Goal: Task Accomplishment & Management: Manage account settings

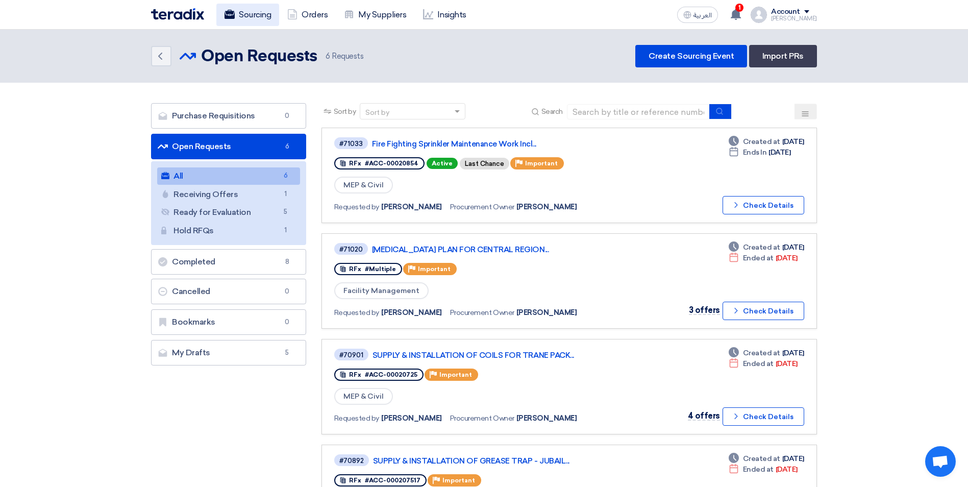
click at [247, 17] on link "Sourcing" at bounding box center [247, 15] width 63 height 22
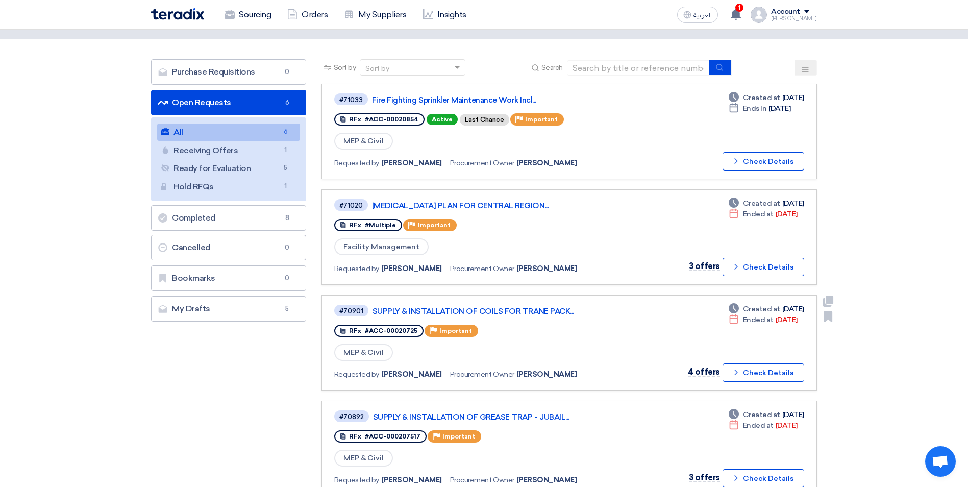
scroll to position [102, 0]
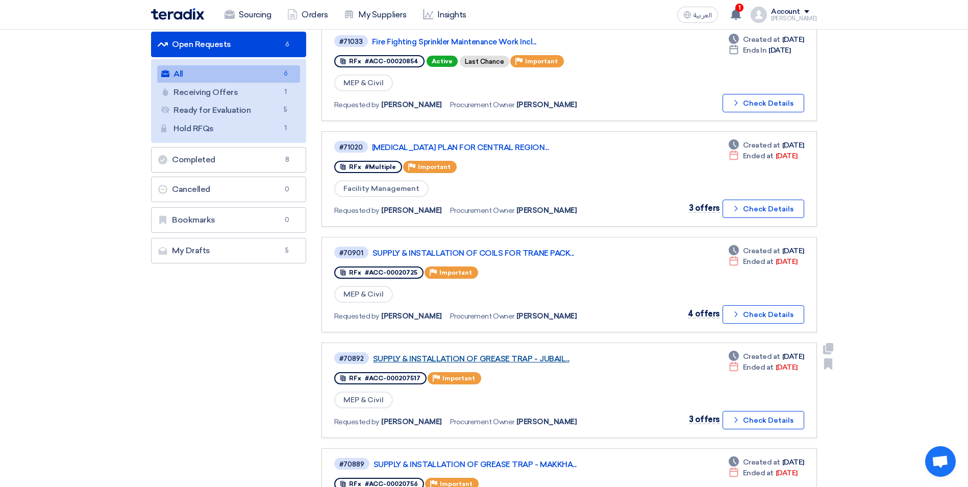
click at [543, 361] on link "SUPPLY & INSTALLATION OF GREASE TRAP - JUBAIL..." at bounding box center [500, 358] width 255 height 9
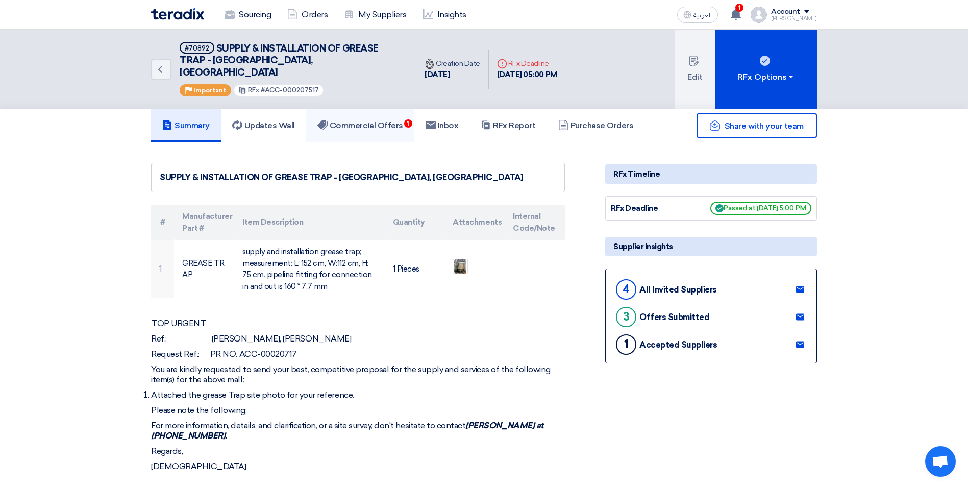
click at [398, 119] on link "Commercial Offers 1" at bounding box center [360, 125] width 108 height 33
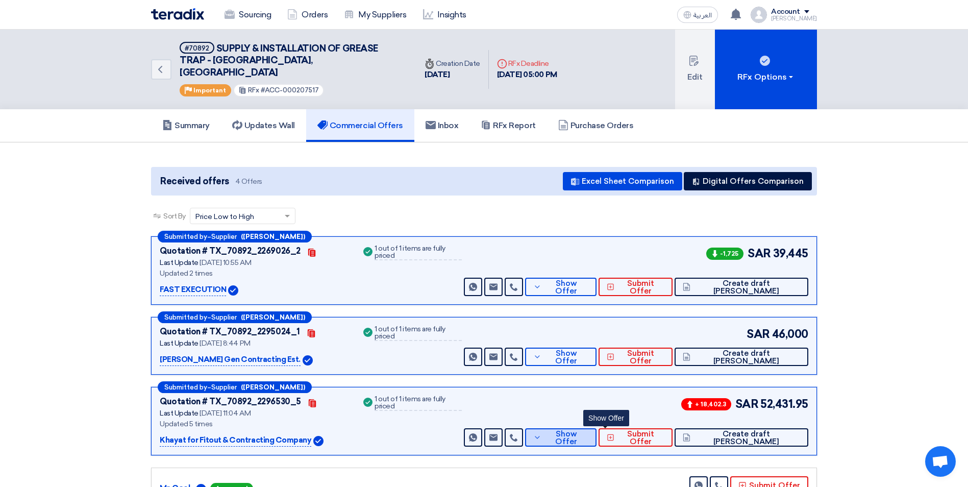
click at [588, 430] on span "Show Offer" at bounding box center [566, 437] width 44 height 15
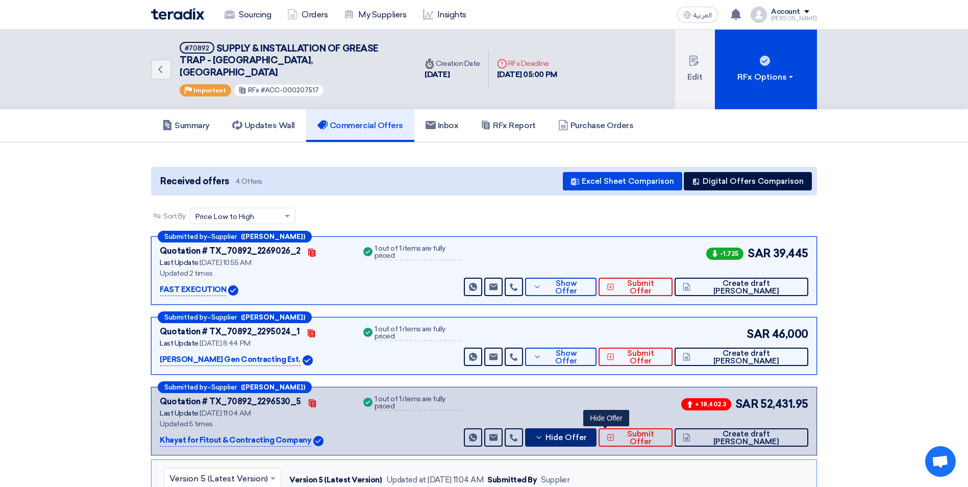
click at [591, 428] on button "Hide Offer" at bounding box center [560, 437] width 71 height 18
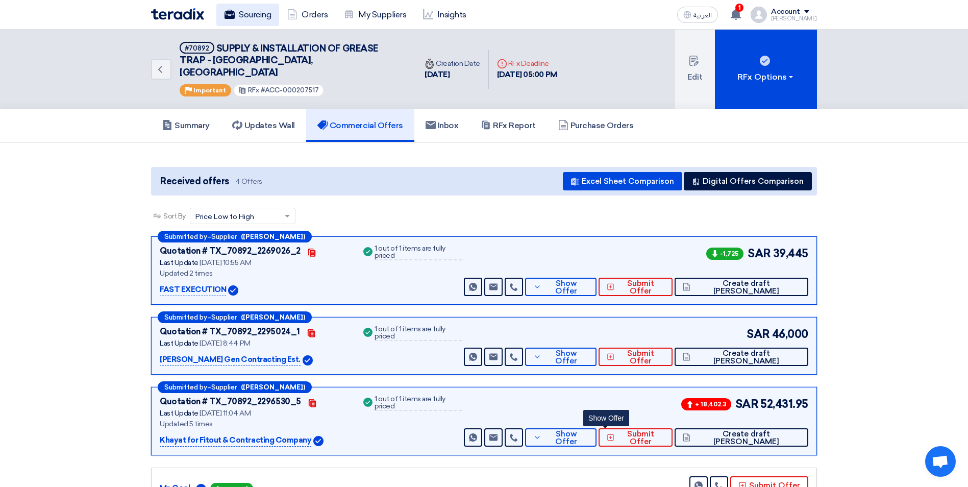
click at [254, 14] on link "Sourcing" at bounding box center [247, 15] width 63 height 22
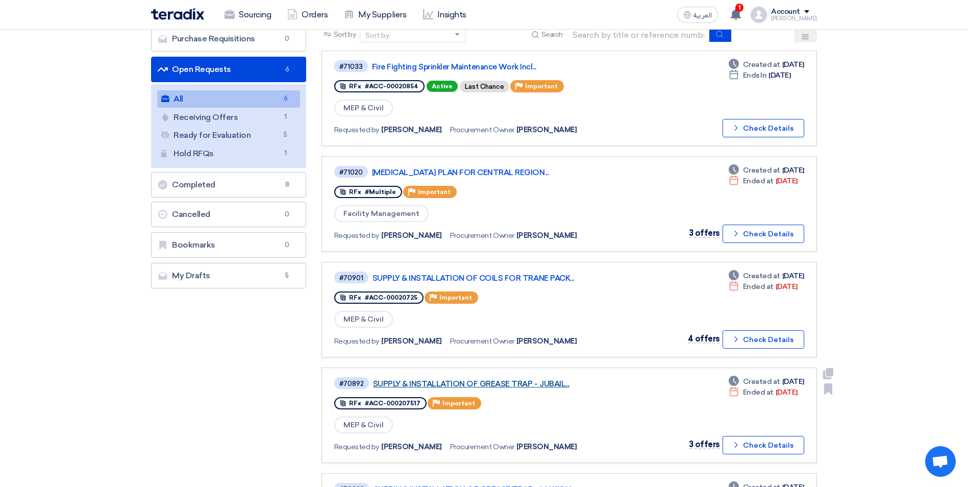
scroll to position [102, 0]
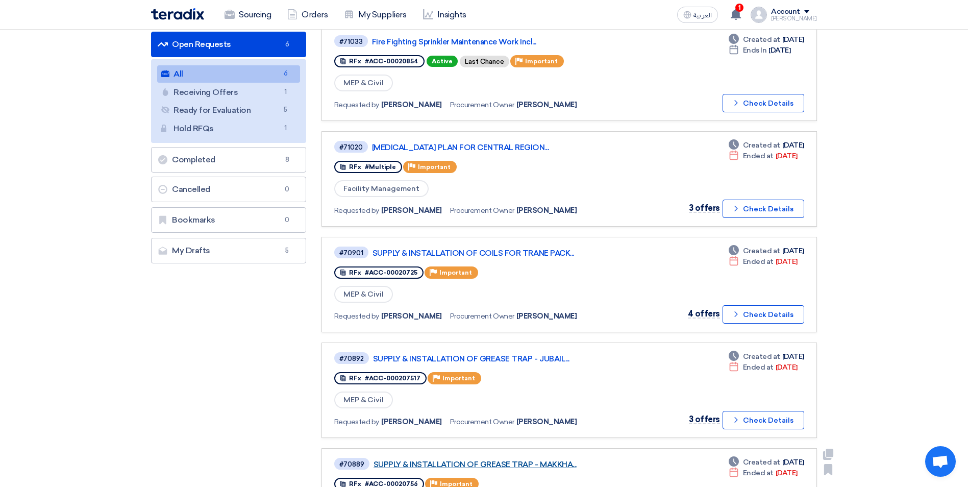
click at [554, 463] on link "SUPPLY & INSTALLATION OF GREASE TRAP - MAKKHA..." at bounding box center [501, 464] width 255 height 9
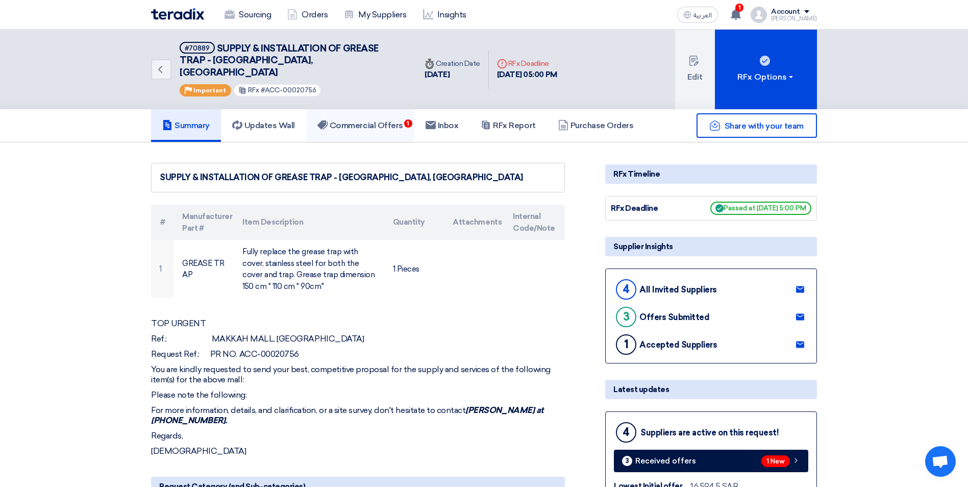
click at [379, 120] on h5 "Commercial Offers 1" at bounding box center [360, 125] width 86 height 10
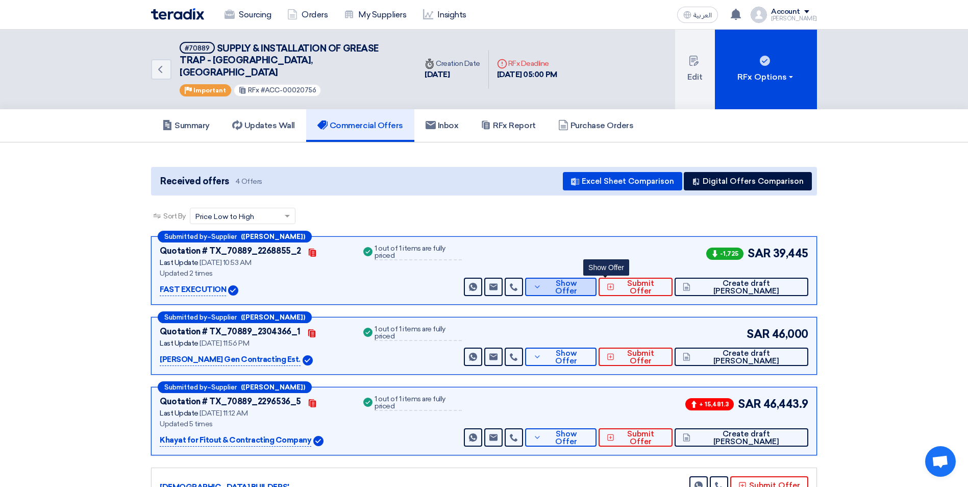
click at [588, 280] on span "Show Offer" at bounding box center [566, 287] width 44 height 15
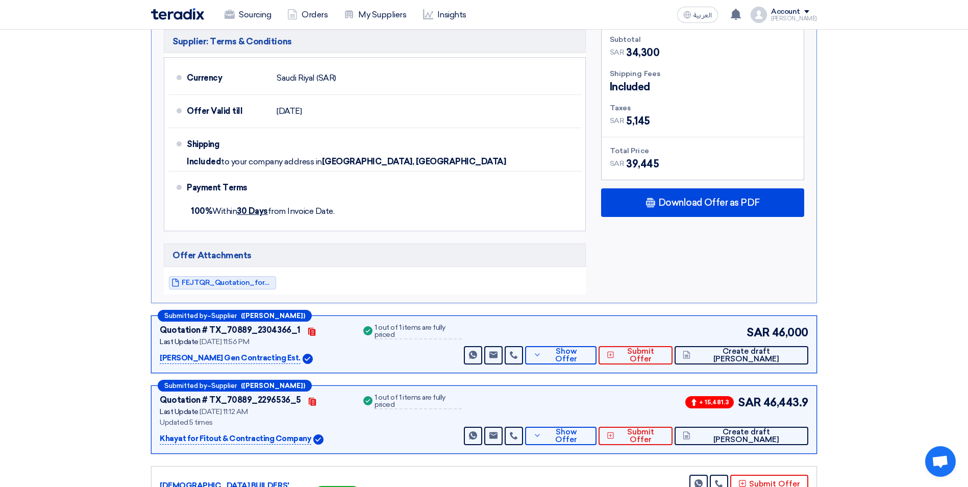
scroll to position [357, 0]
